Goal: Information Seeking & Learning: Learn about a topic

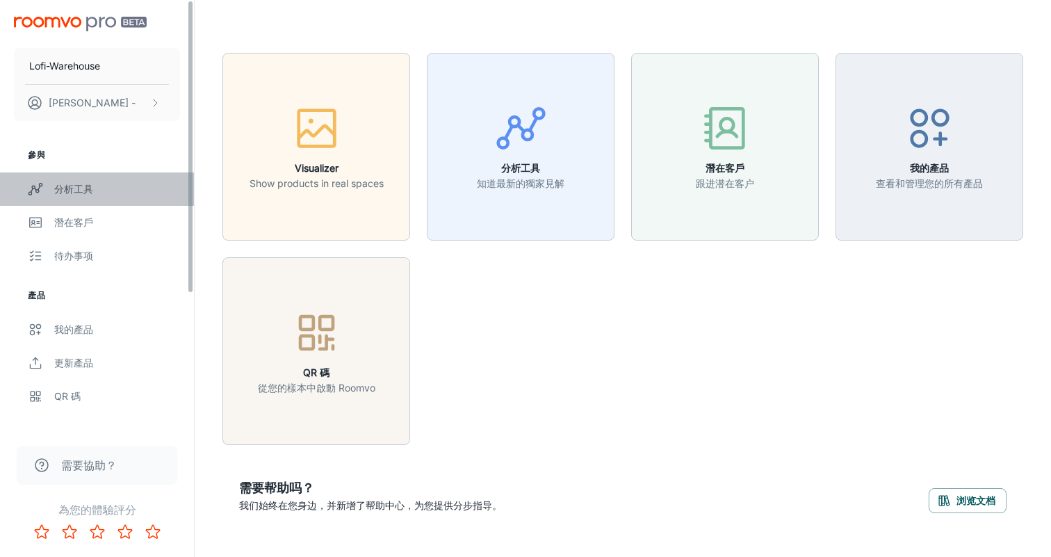
click at [83, 188] on div "分析工具" at bounding box center [117, 188] width 126 height 15
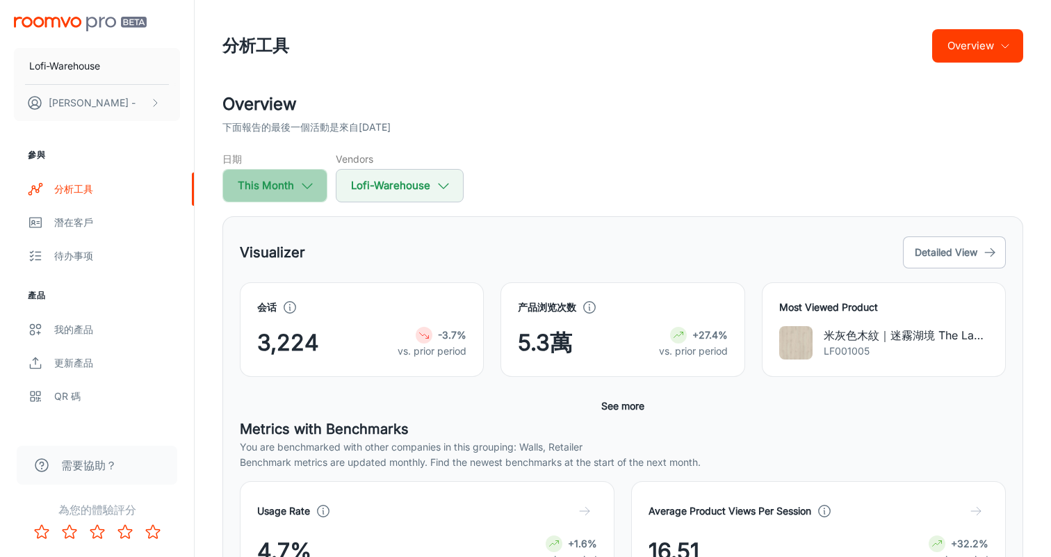
click at [307, 186] on icon "button" at bounding box center [307, 185] width 15 height 15
select select "8"
select select "2025"
select select "8"
select select "2025"
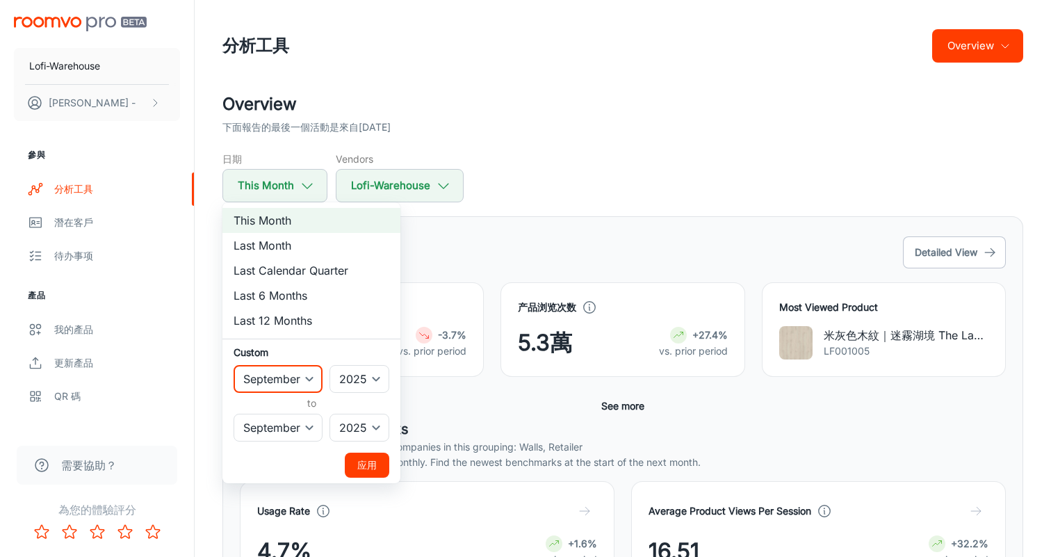
select select "6"
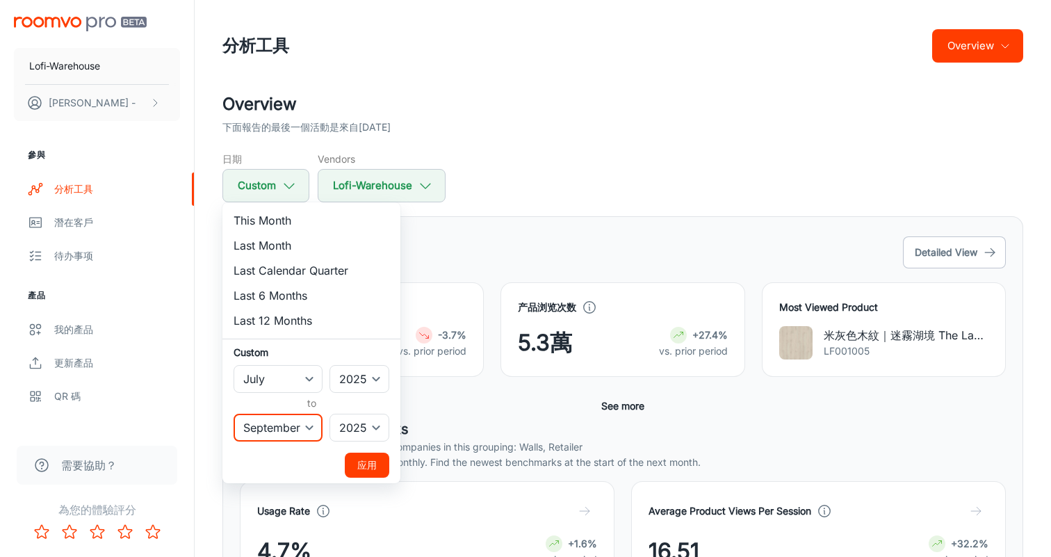
click at [368, 468] on button "应用" at bounding box center [367, 465] width 44 height 25
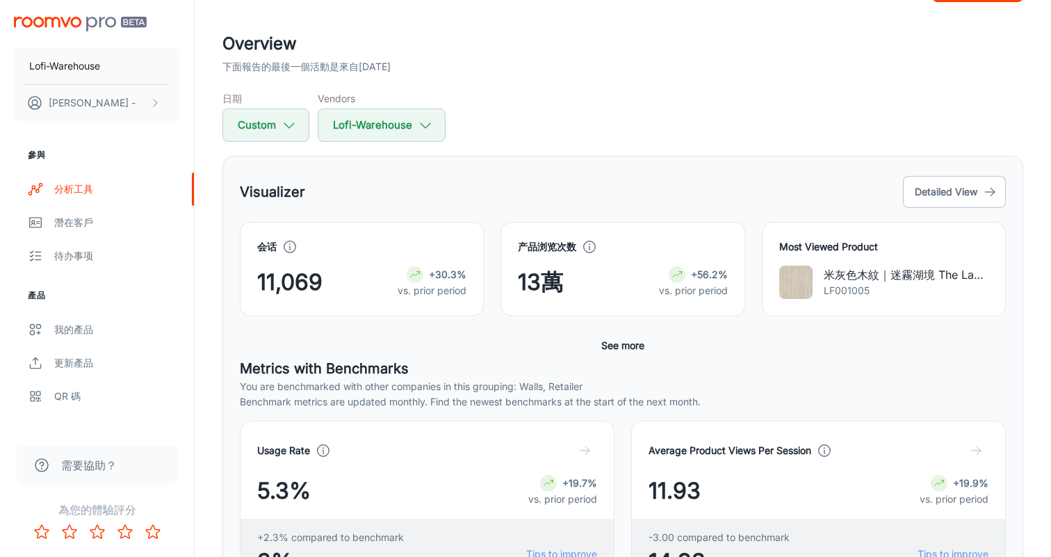
scroll to position [67, 0]
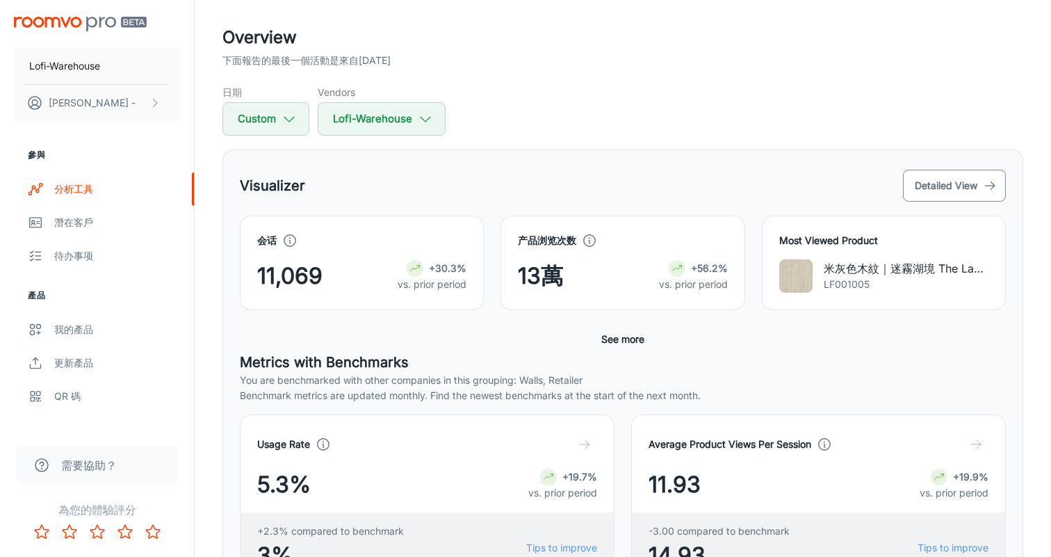
click at [915, 180] on button "Detailed View" at bounding box center [954, 186] width 103 height 32
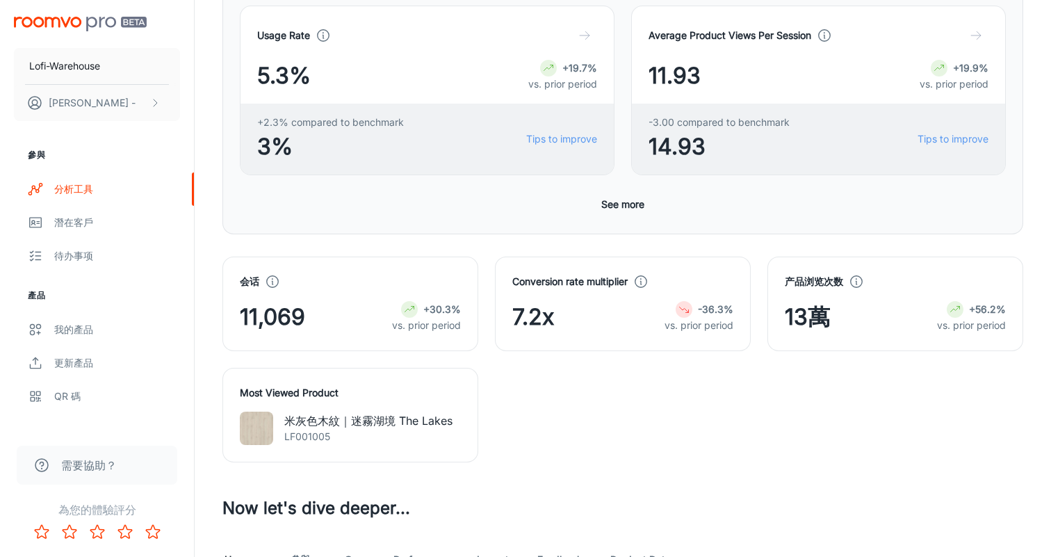
scroll to position [297, 0]
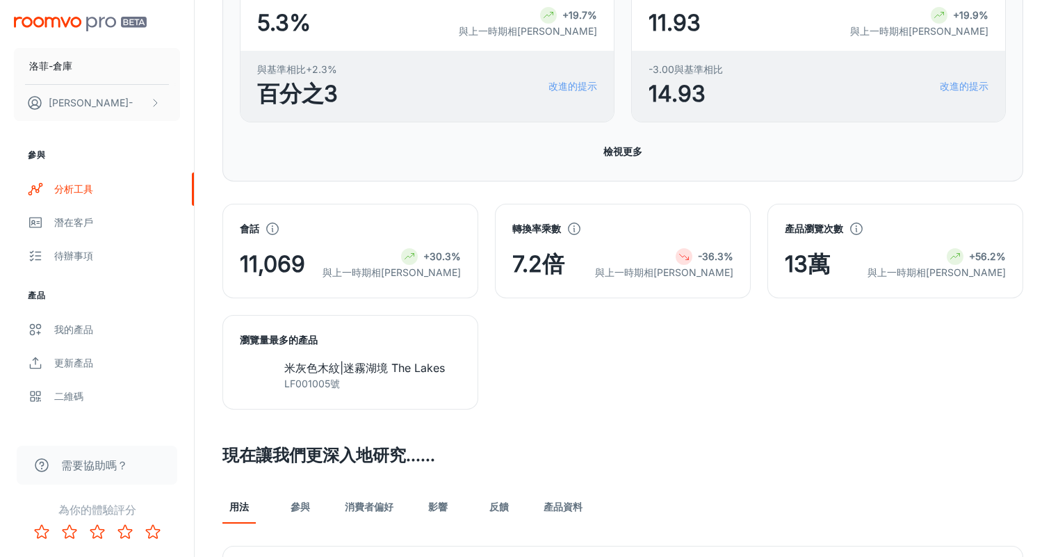
scroll to position [262, 0]
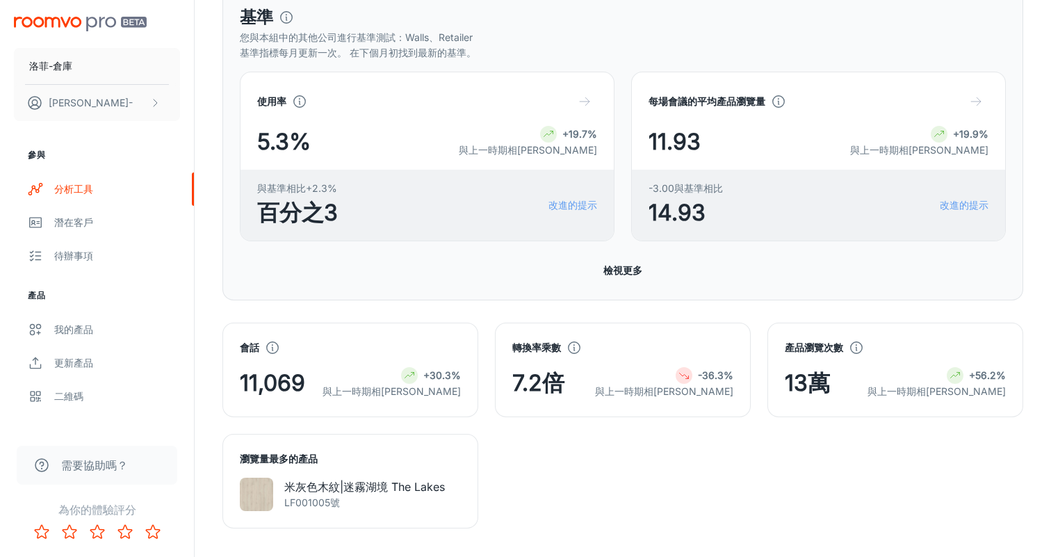
click at [624, 273] on button "檢視更多" at bounding box center [623, 270] width 50 height 25
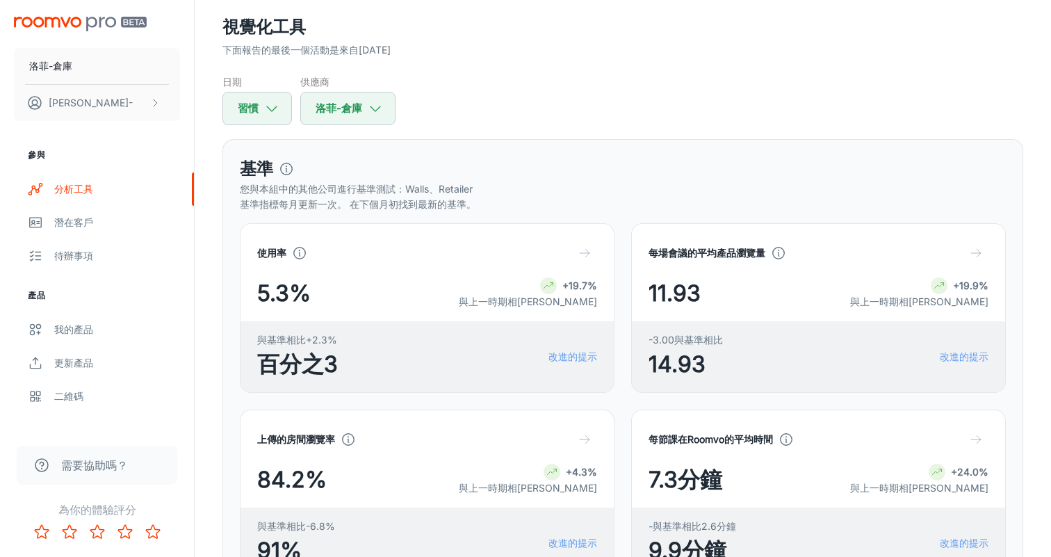
scroll to position [127, 0]
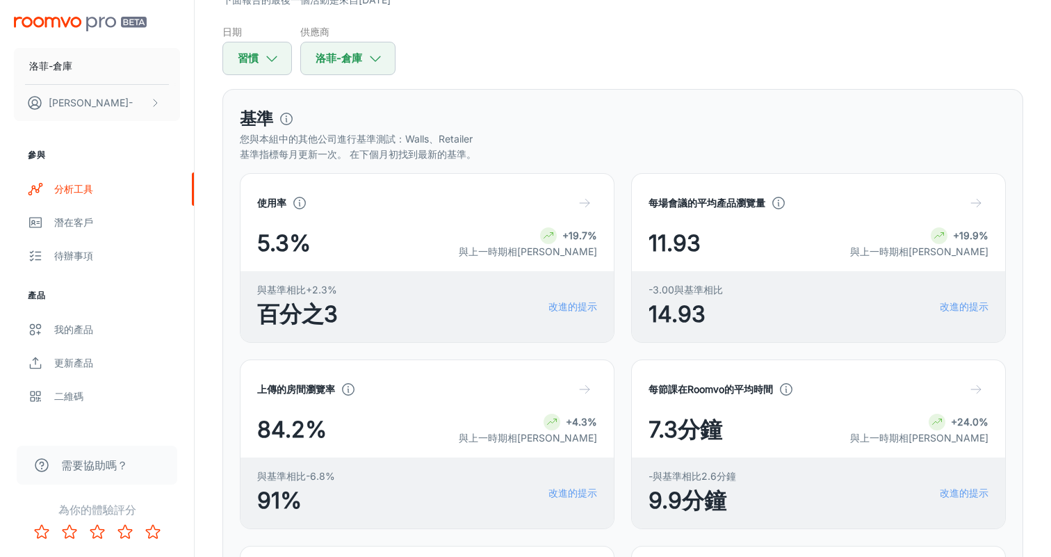
click at [587, 203] on line "button" at bounding box center [585, 203] width 10 height 0
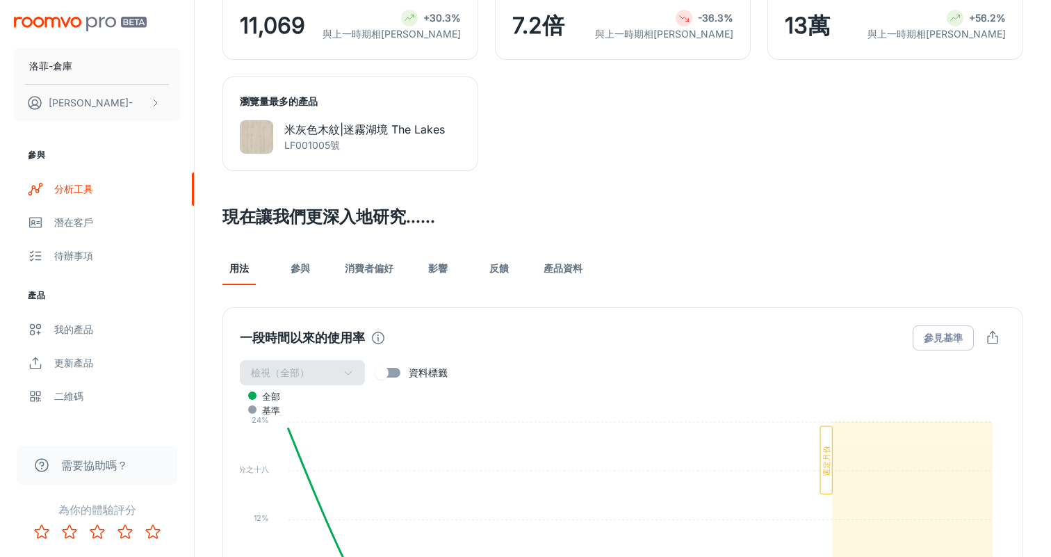
scroll to position [1191, 0]
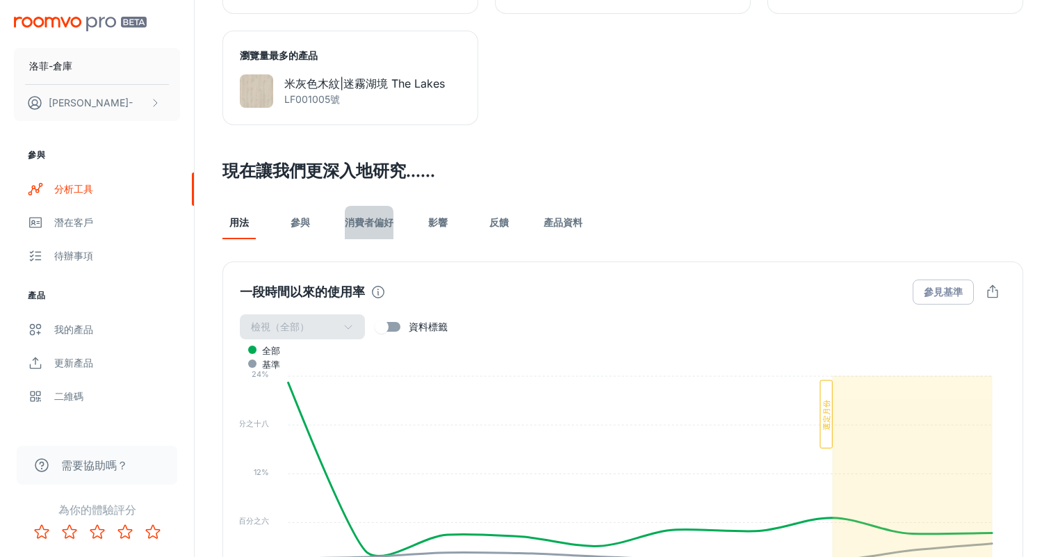
click at [372, 225] on link "消費者偏好" at bounding box center [369, 222] width 49 height 33
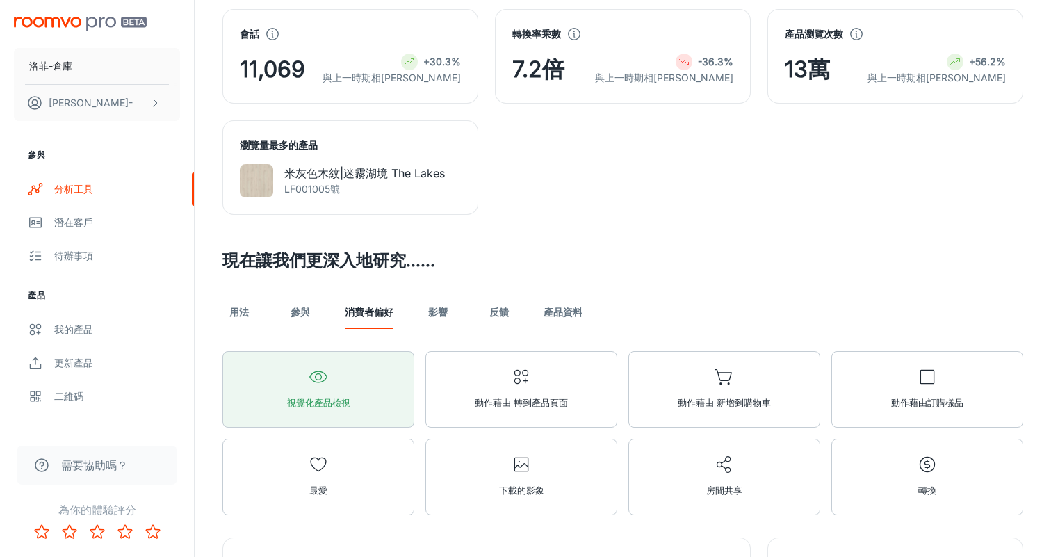
scroll to position [1219, 0]
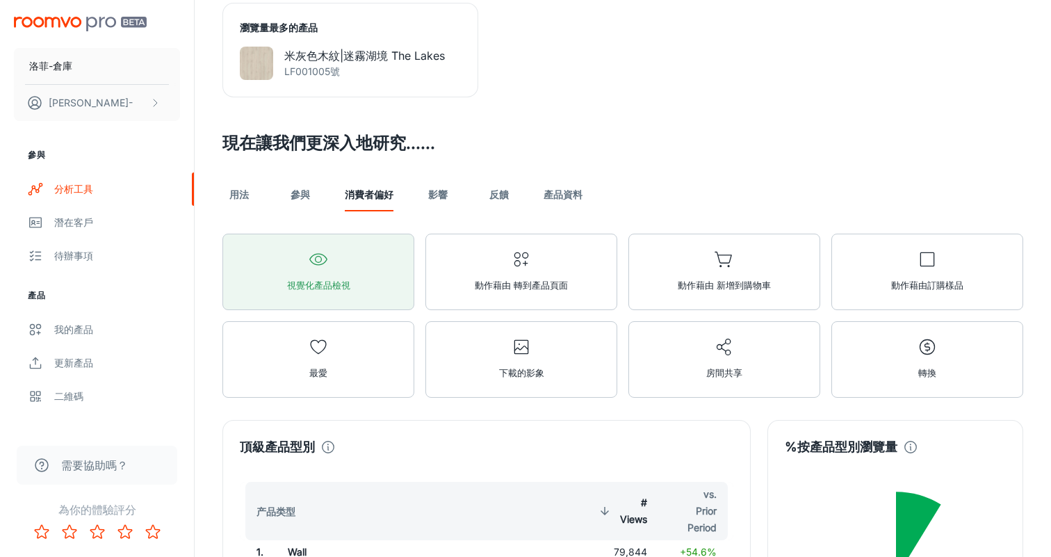
click at [304, 195] on link "參與" at bounding box center [300, 194] width 33 height 33
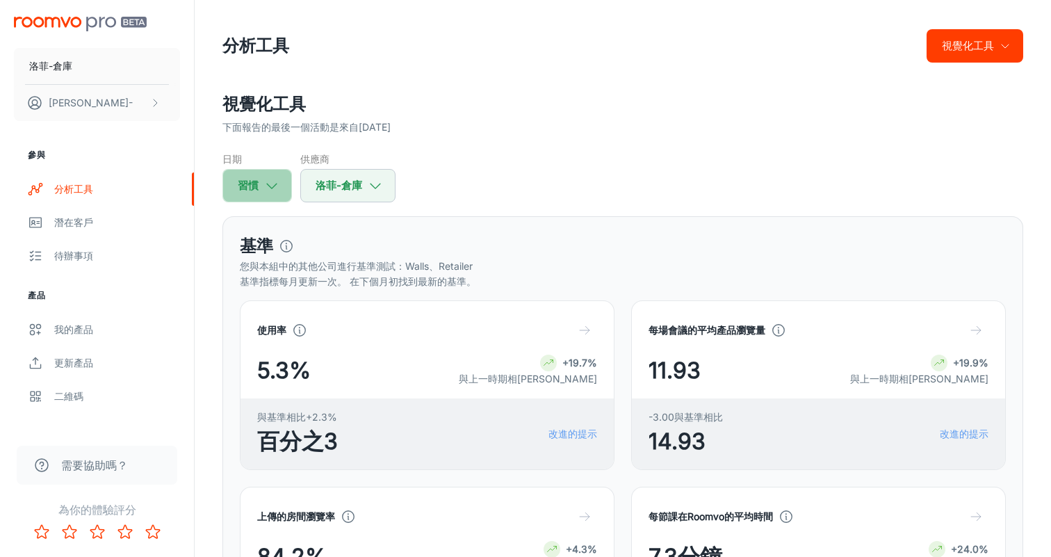
click at [270, 186] on icon "button" at bounding box center [271, 185] width 15 height 15
select select "6"
select select "2025"
select select "8"
select select "2025"
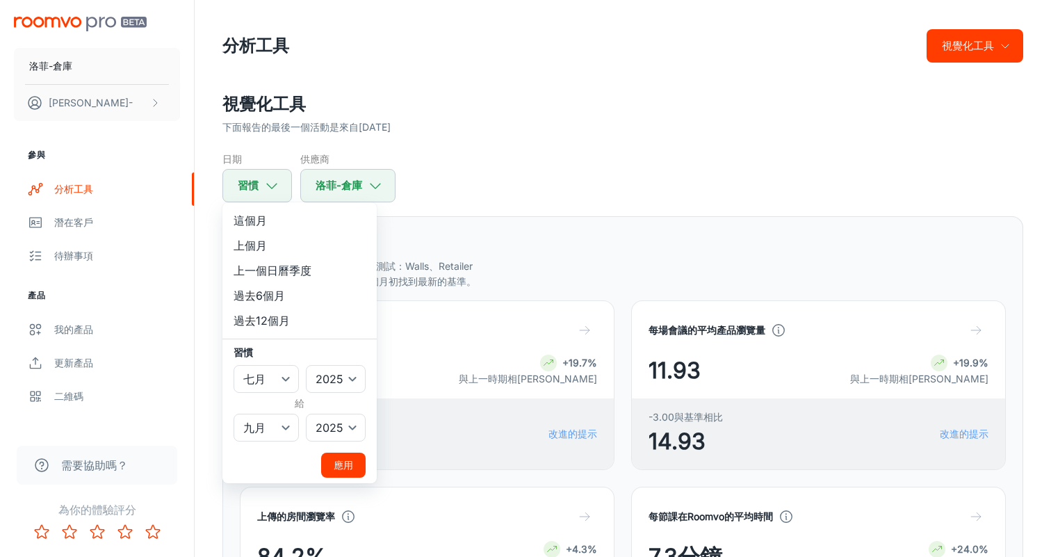
click at [564, 207] on div at bounding box center [525, 278] width 1051 height 557
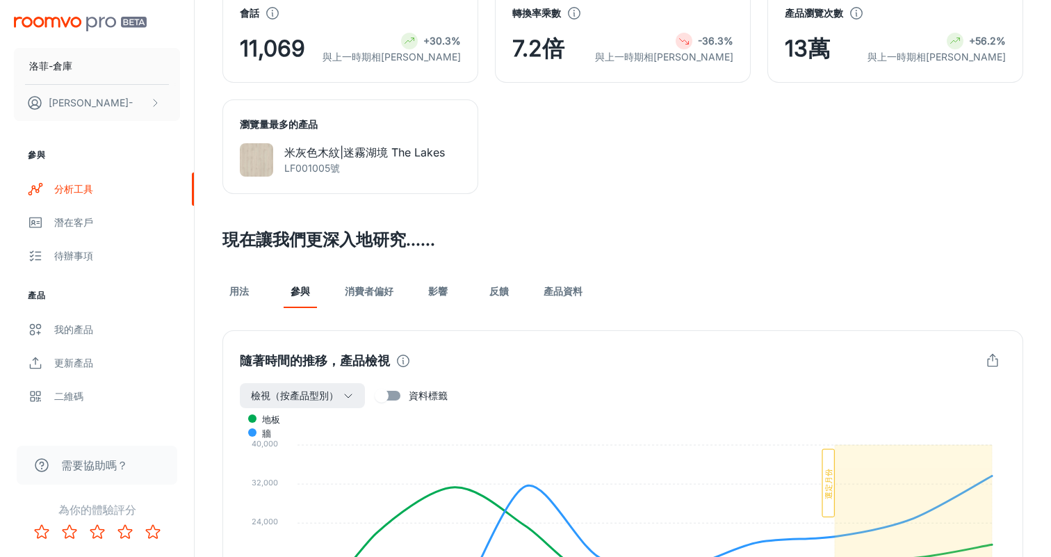
scroll to position [1122, 0]
click at [397, 167] on p "LF001005號" at bounding box center [364, 168] width 161 height 15
click at [374, 154] on p "米灰色木紋|迷霧湖境 The Lakes" at bounding box center [364, 152] width 161 height 17
click at [558, 291] on link "產品資料" at bounding box center [563, 291] width 39 height 33
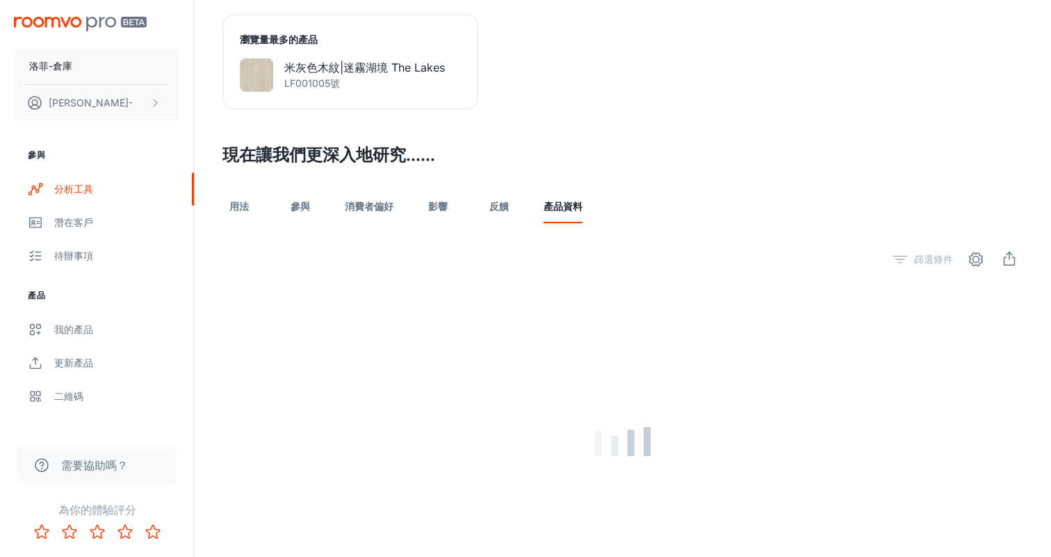
scroll to position [1175, 0]
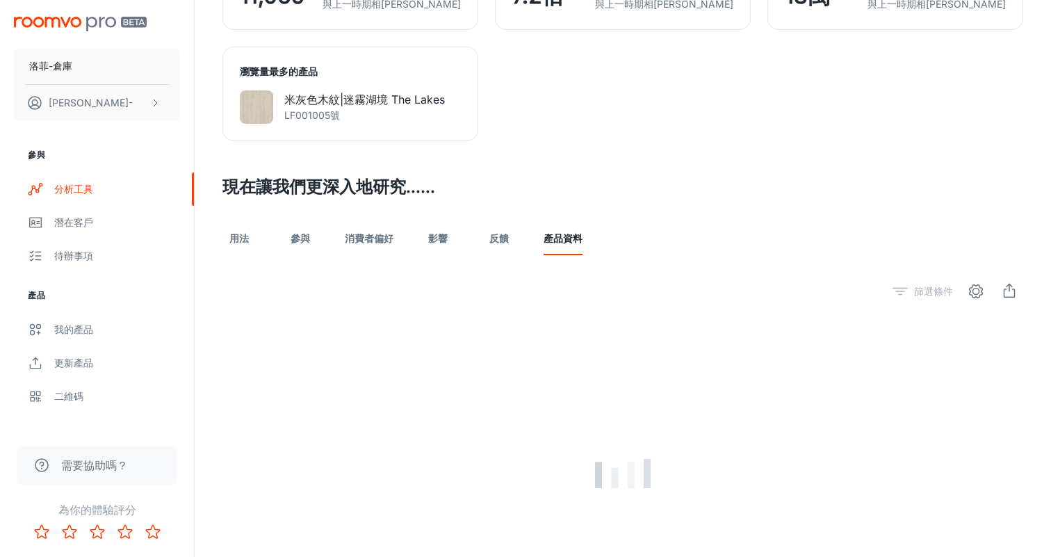
click at [297, 238] on link "參與" at bounding box center [300, 238] width 33 height 33
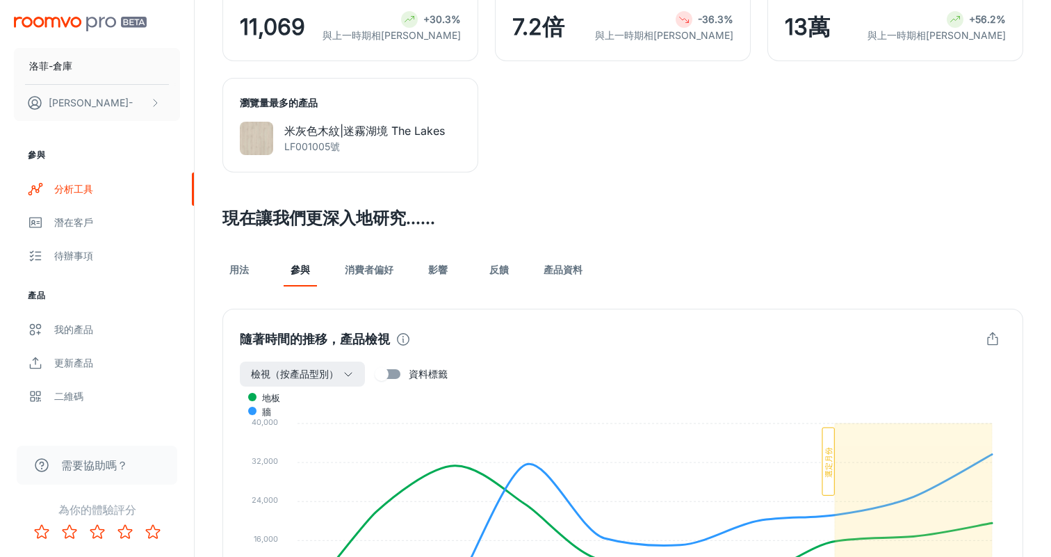
scroll to position [1164, 0]
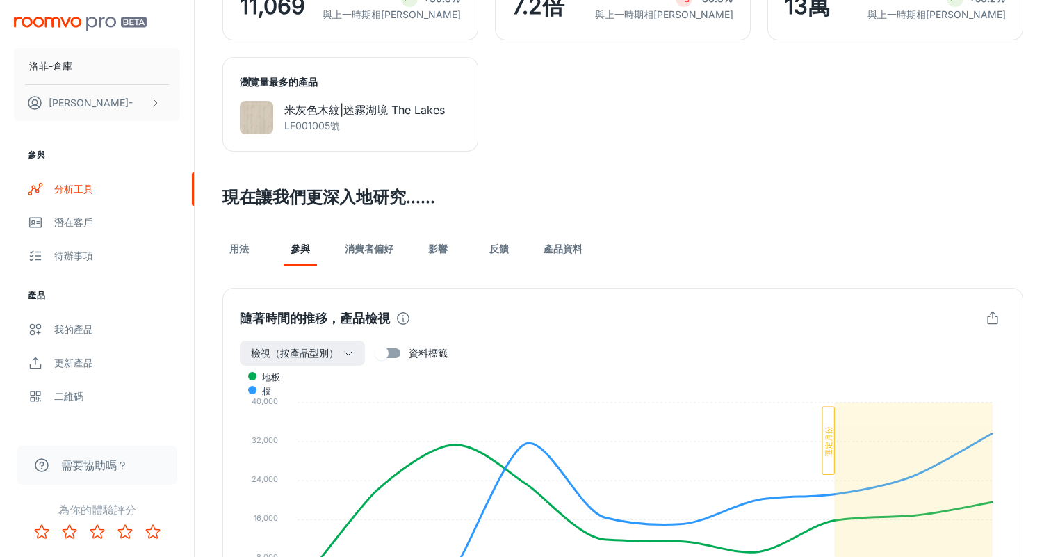
click at [371, 250] on link "消費者偏好" at bounding box center [369, 248] width 49 height 33
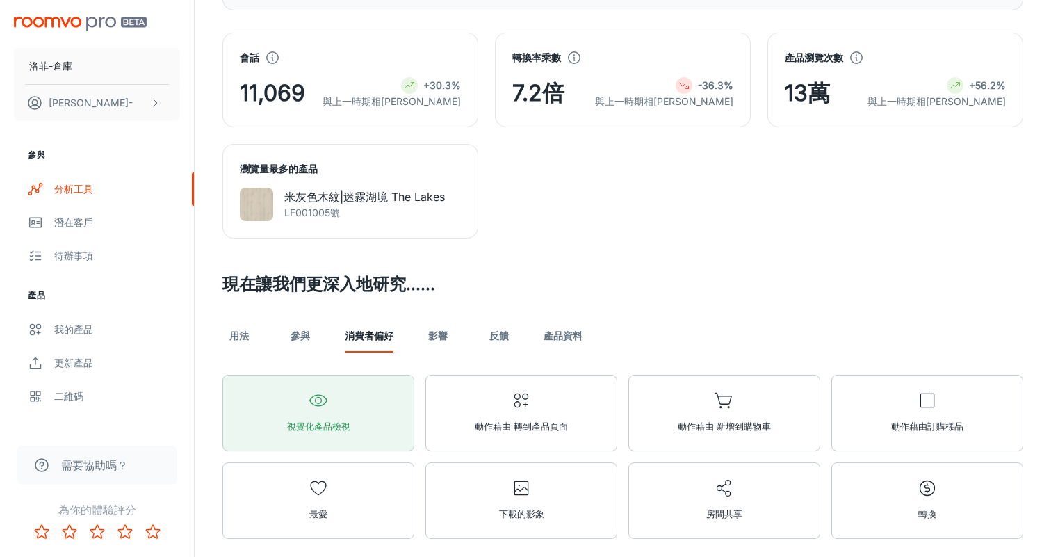
scroll to position [1153, 0]
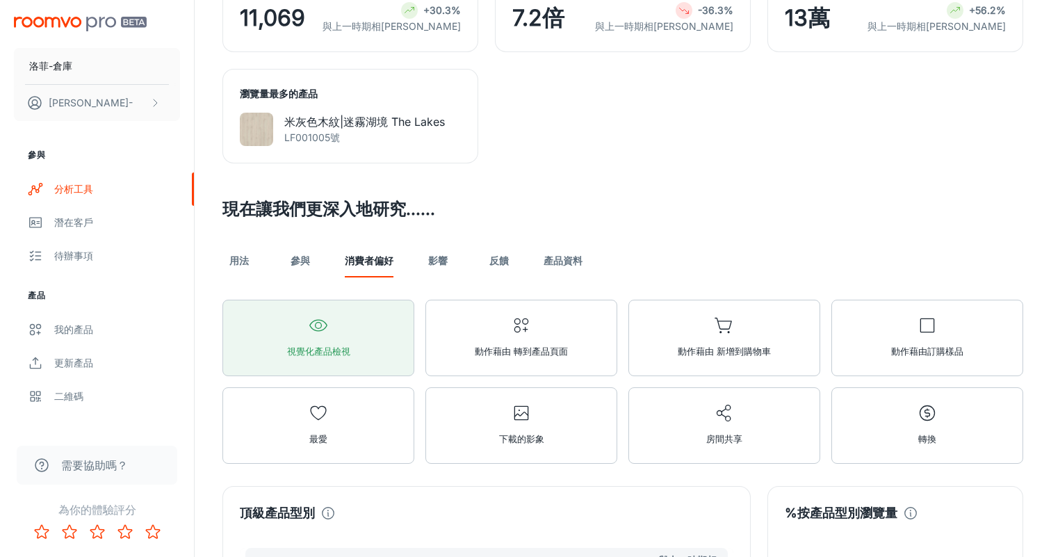
click at [567, 260] on link "產品資料" at bounding box center [563, 260] width 39 height 33
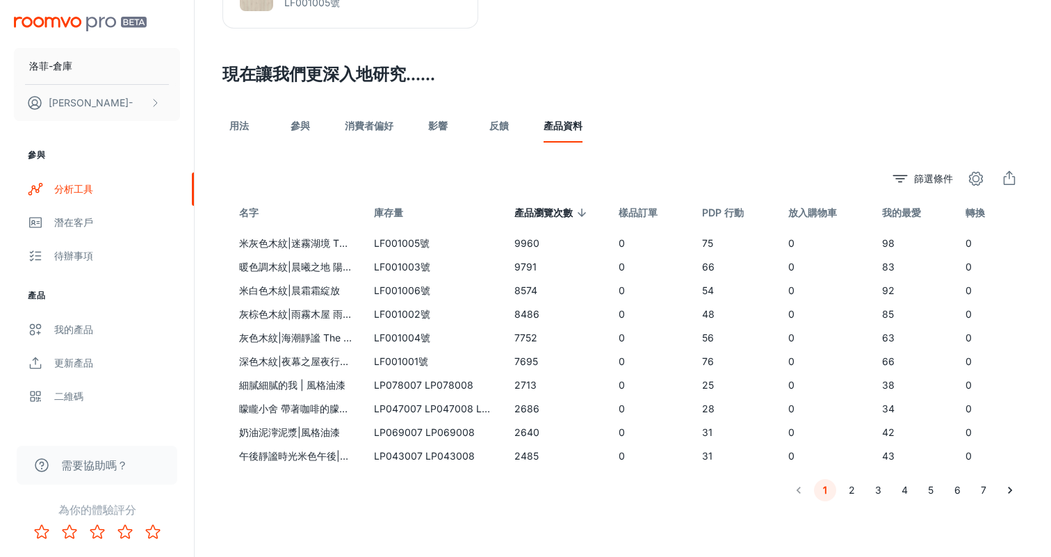
scroll to position [1287, 0]
